Goal: Check status: Check status

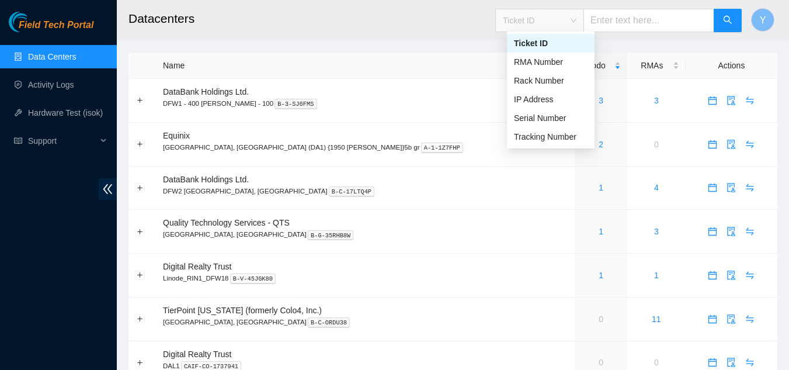
click at [576, 20] on span "Ticket ID" at bounding box center [540, 21] width 74 height 18
click at [541, 134] on div "Tracking Number" at bounding box center [551, 136] width 74 height 13
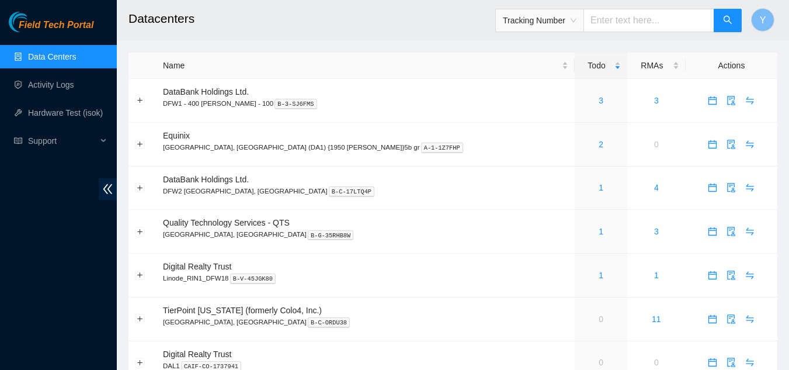
click at [606, 23] on input "text" at bounding box center [648, 20] width 131 height 23
type input "463470061520"
click at [727, 22] on icon "search" at bounding box center [727, 20] width 8 height 8
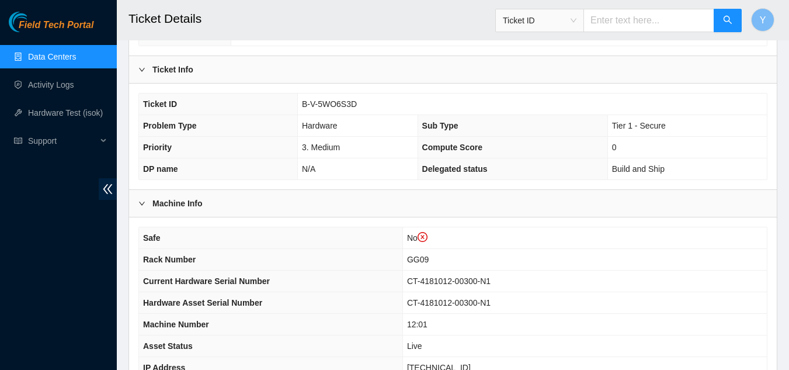
scroll to position [234, 0]
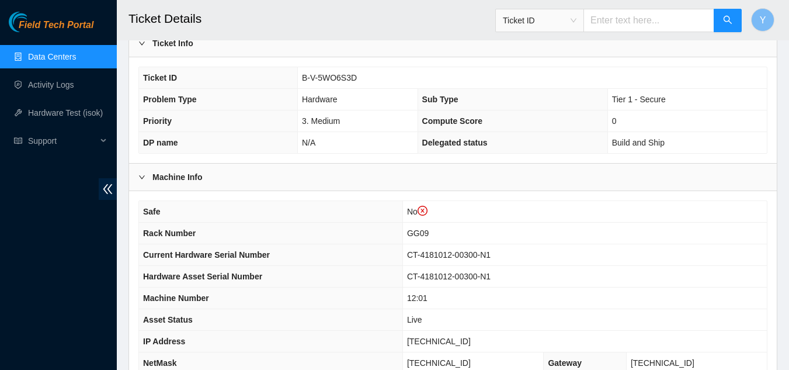
click at [57, 52] on link "Data Centers" at bounding box center [52, 56] width 48 height 9
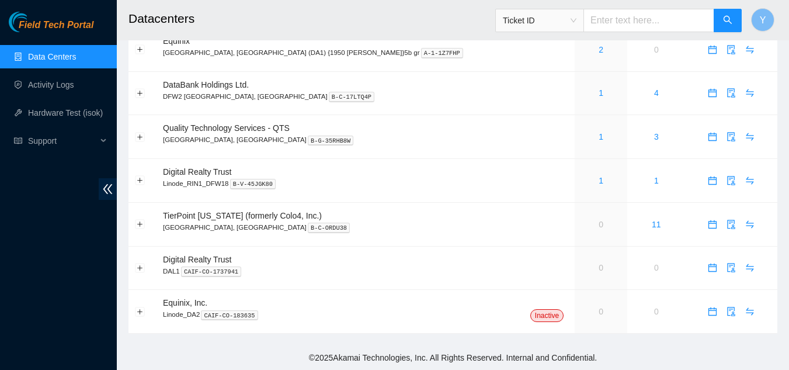
scroll to position [95, 0]
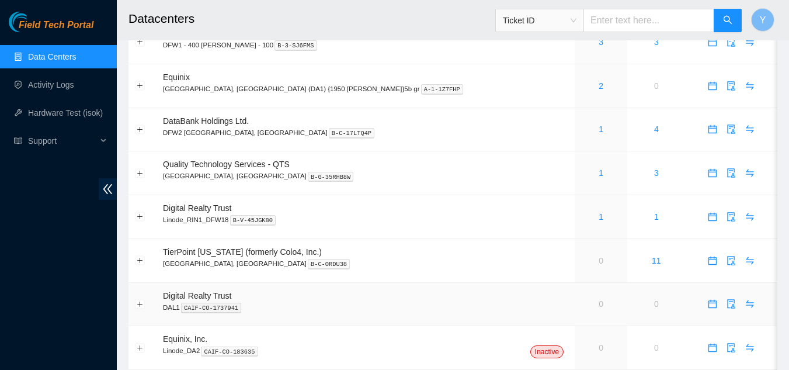
scroll to position [95, 0]
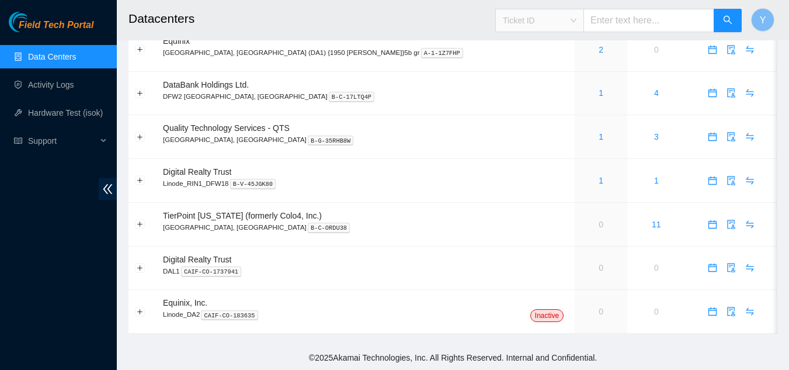
click at [510, 18] on div "Ticket ID" at bounding box center [540, 20] width 88 height 19
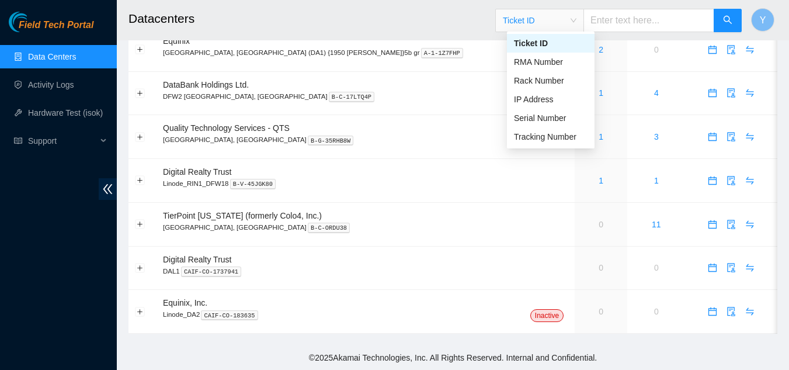
click at [443, 24] on h2 "Datacenters" at bounding box center [396, 18] width 536 height 37
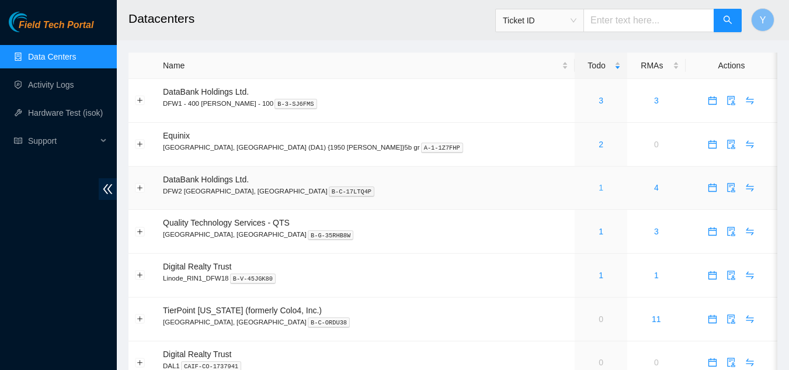
click at [598, 187] on link "1" at bounding box center [600, 187] width 5 height 9
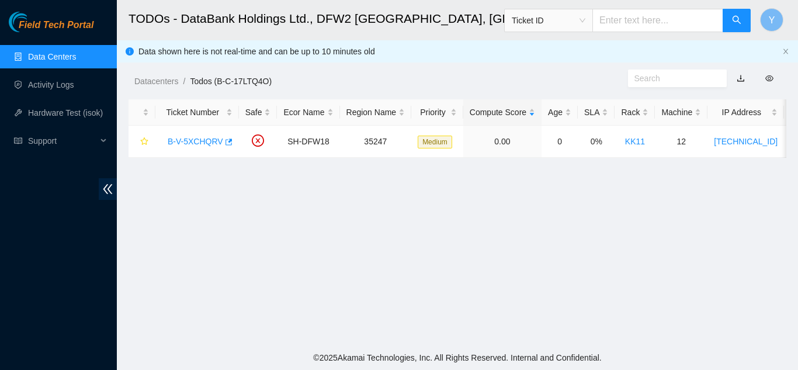
click at [68, 52] on link "Data Centers" at bounding box center [52, 56] width 48 height 9
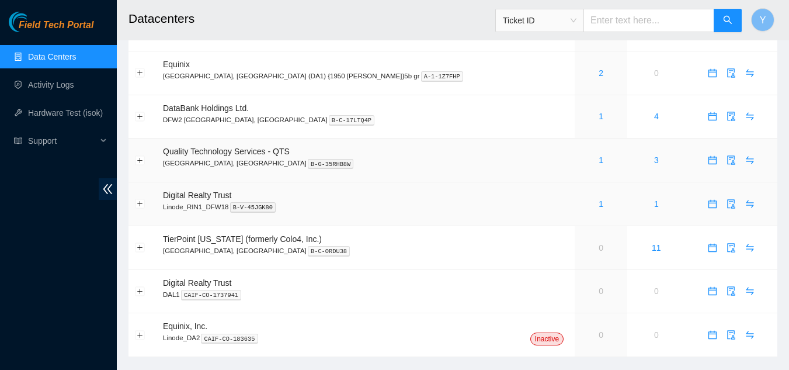
scroll to position [95, 0]
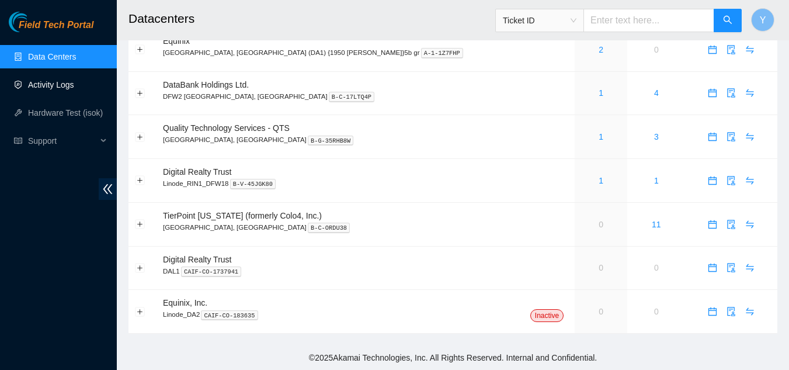
click at [45, 84] on link "Activity Logs" at bounding box center [51, 84] width 46 height 9
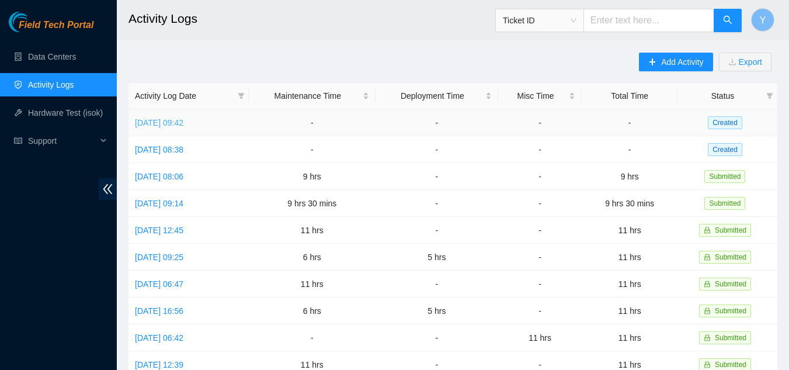
click at [179, 121] on link "Thu, 02 Oct 2025 09:42" at bounding box center [159, 122] width 48 height 9
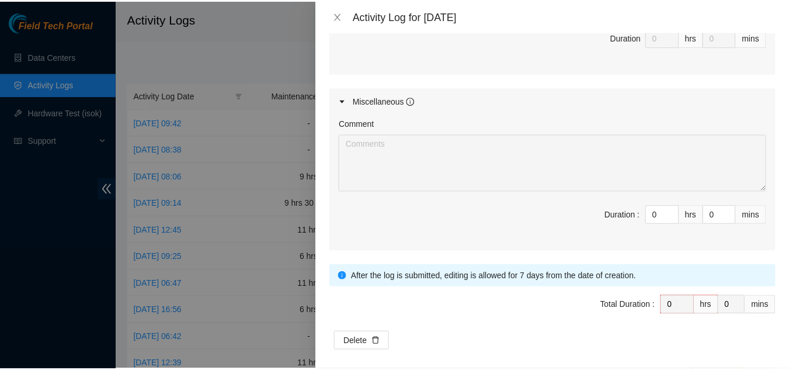
scroll to position [668, 0]
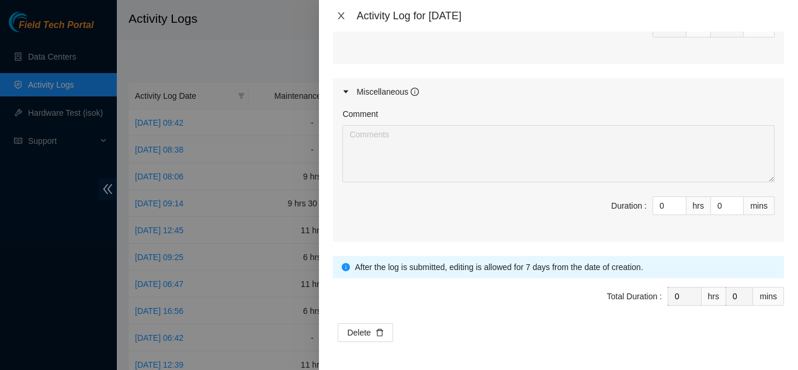
click at [341, 18] on icon "close" at bounding box center [340, 15] width 9 height 9
